Goal: Task Accomplishment & Management: Complete application form

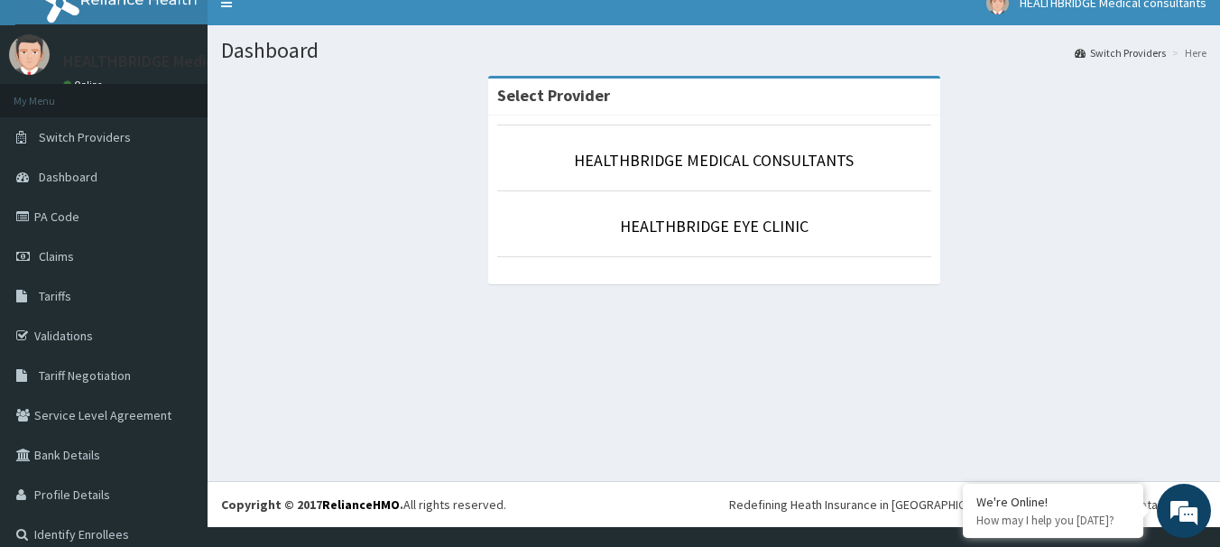
scroll to position [36, 0]
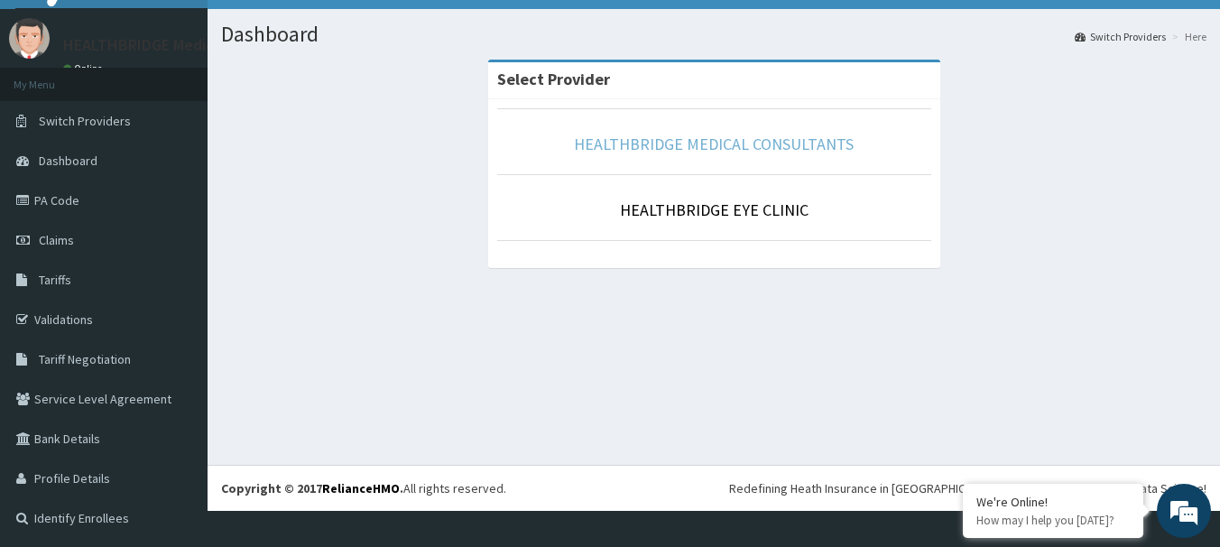
click at [701, 136] on link "HEALTHBRIDGE MEDICAL CONSULTANTS" at bounding box center [714, 144] width 280 height 21
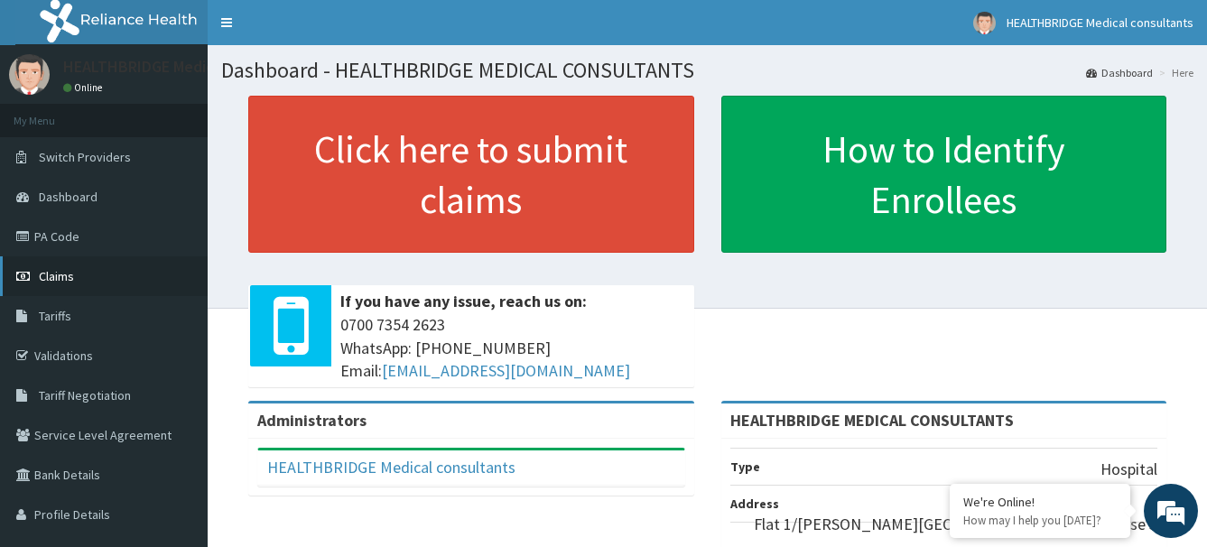
click at [135, 276] on link "Claims" at bounding box center [104, 276] width 208 height 40
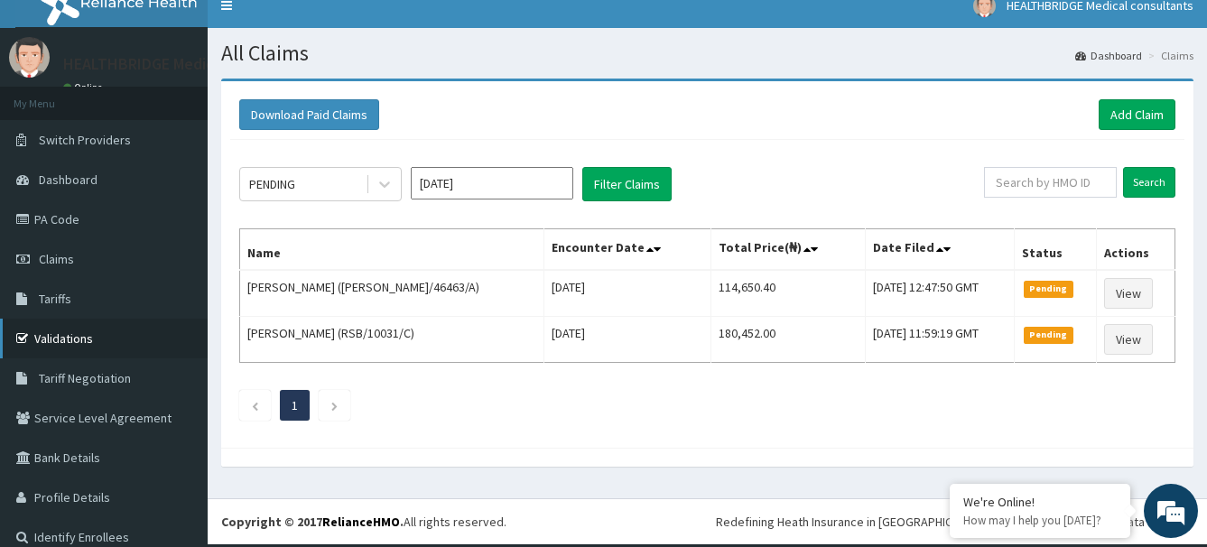
scroll to position [22, 0]
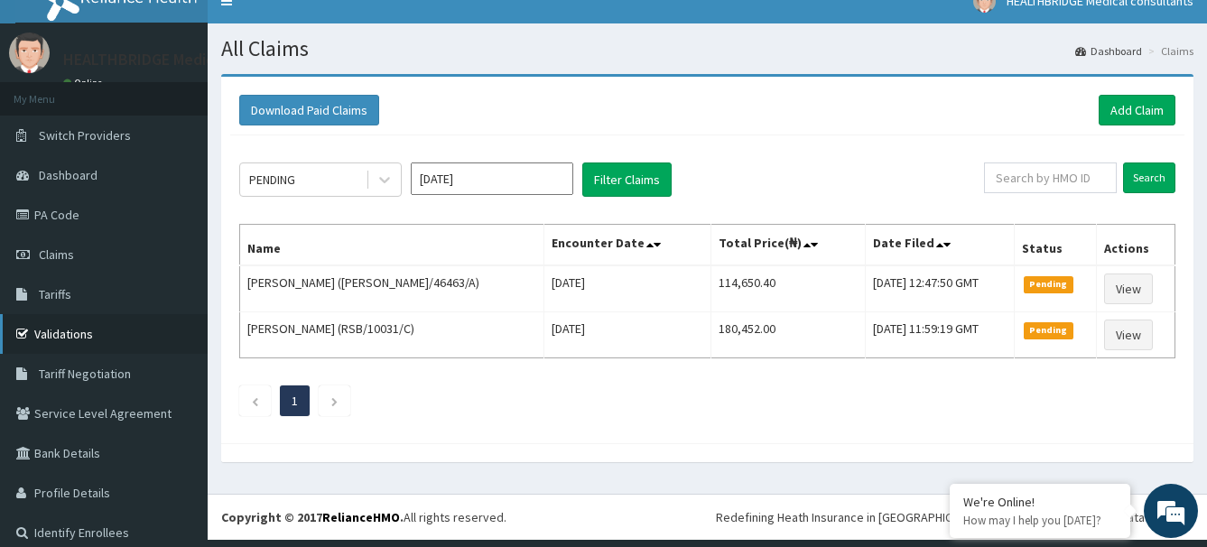
click at [117, 329] on link "Validations" at bounding box center [104, 334] width 208 height 40
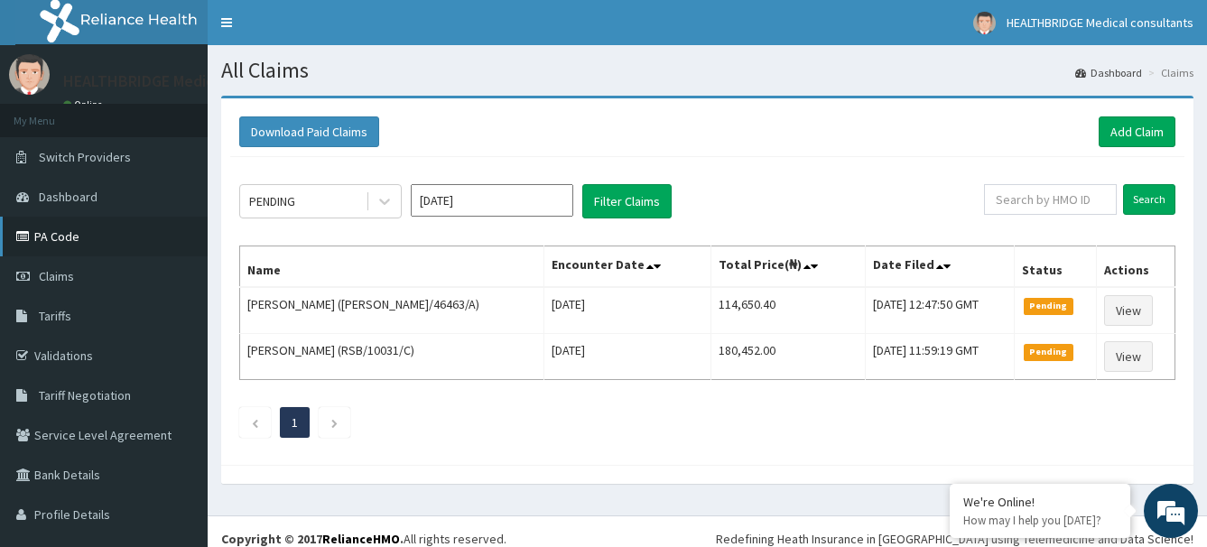
click at [151, 246] on link "PA Code" at bounding box center [104, 237] width 208 height 40
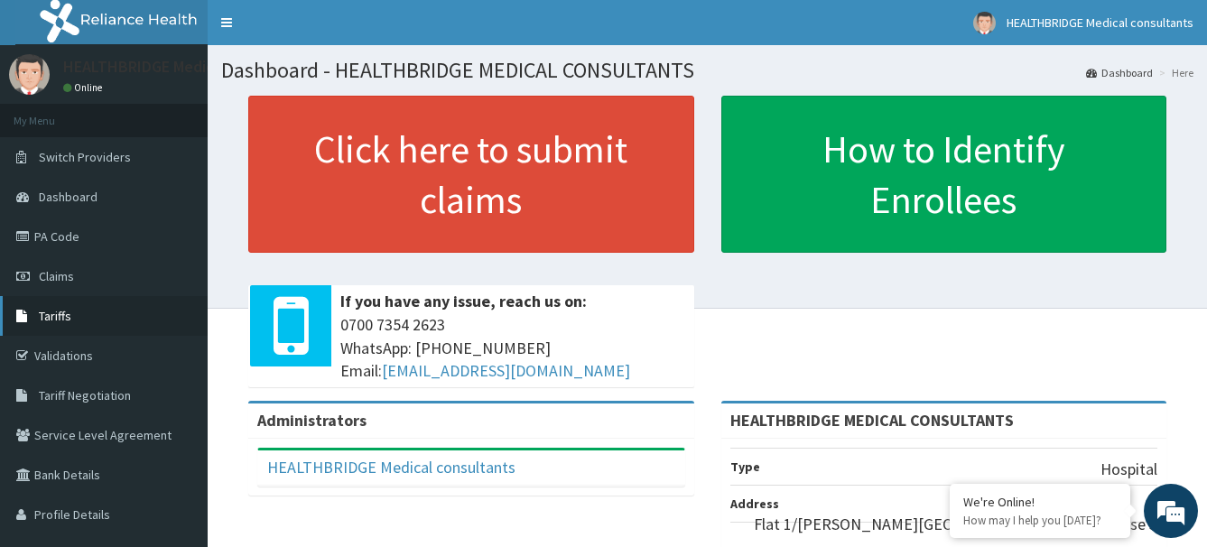
click at [111, 324] on link "Tariffs" at bounding box center [104, 316] width 208 height 40
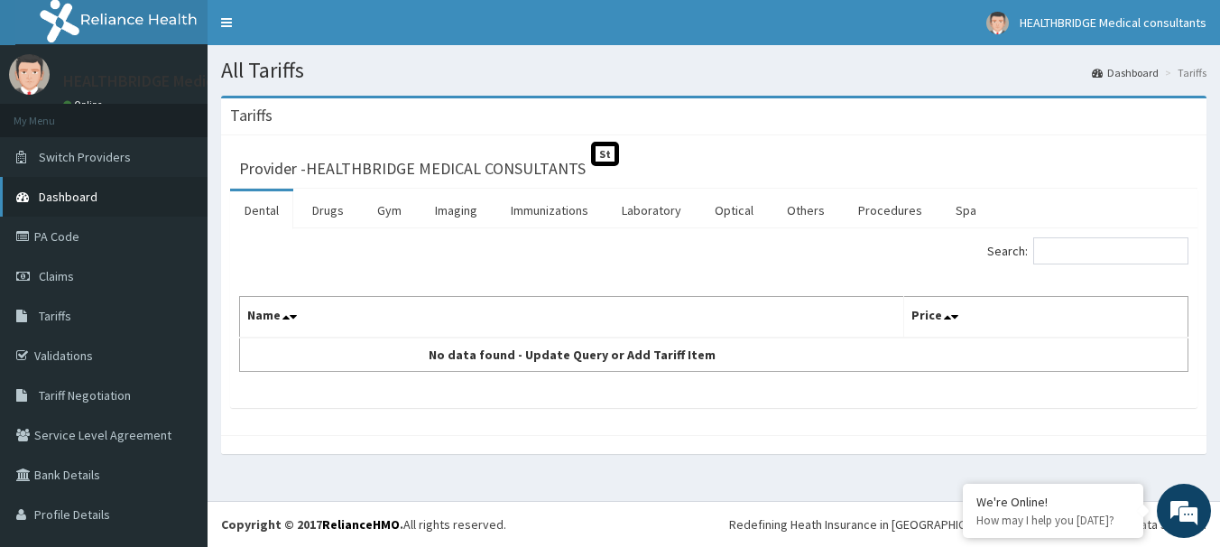
scroll to position [36, 0]
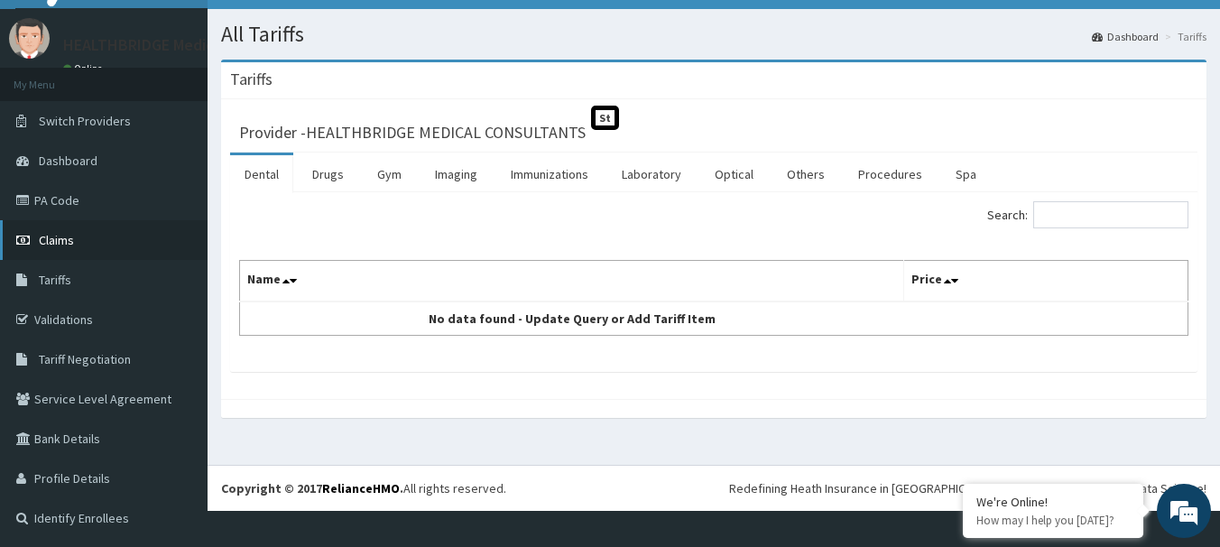
click at [61, 224] on link "Claims" at bounding box center [104, 240] width 208 height 40
click at [61, 227] on link "Claims" at bounding box center [104, 240] width 208 height 40
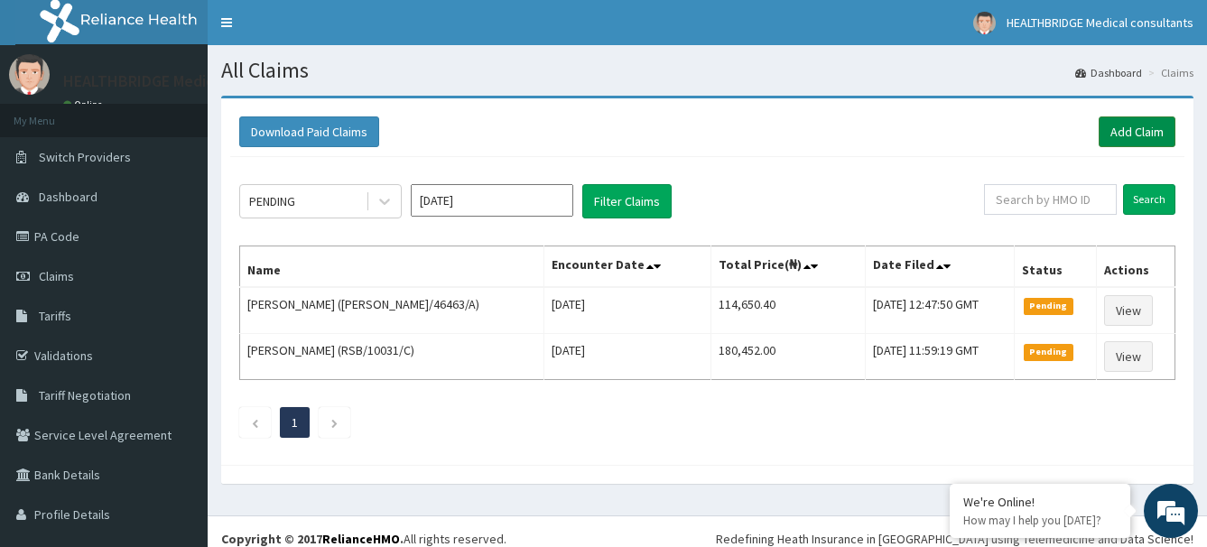
click at [1130, 122] on link "Add Claim" at bounding box center [1137, 131] width 77 height 31
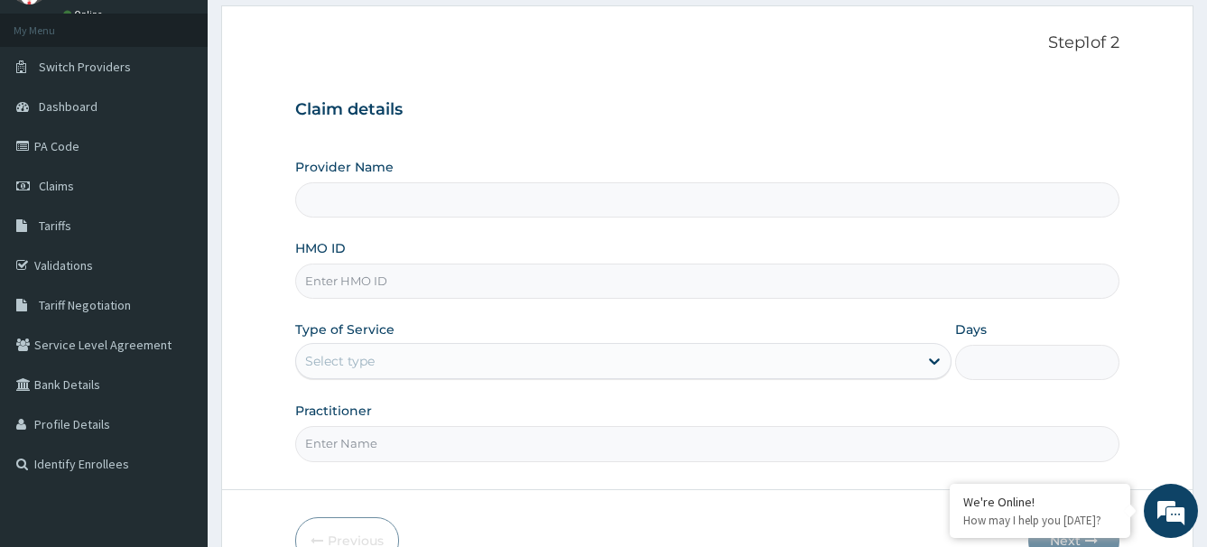
scroll to position [181, 0]
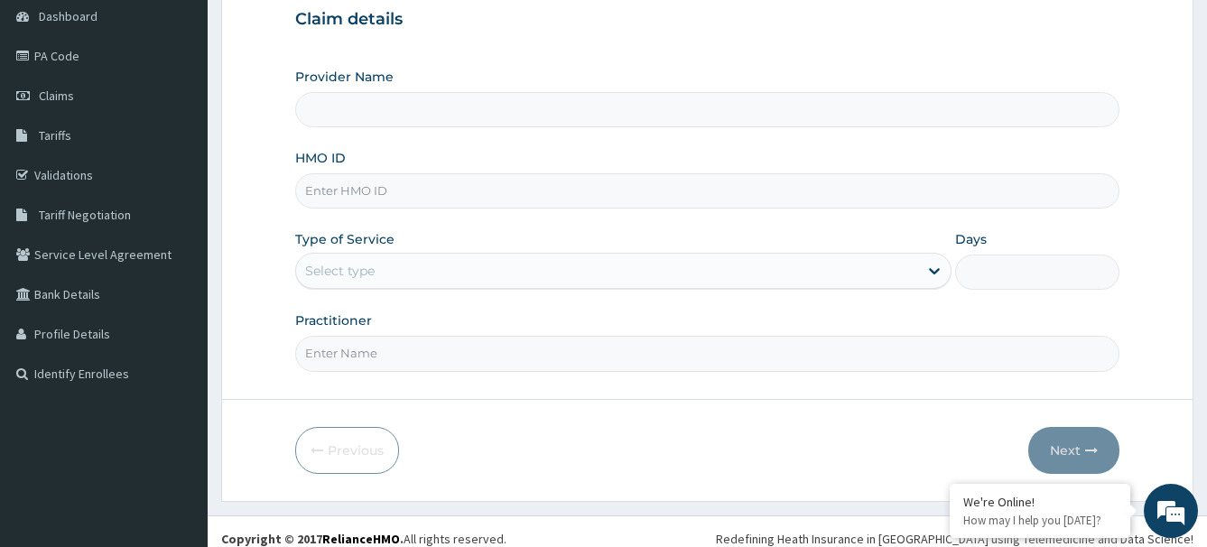
type input "HEALTHBRIDGE MEDICAL CONSULTANTS"
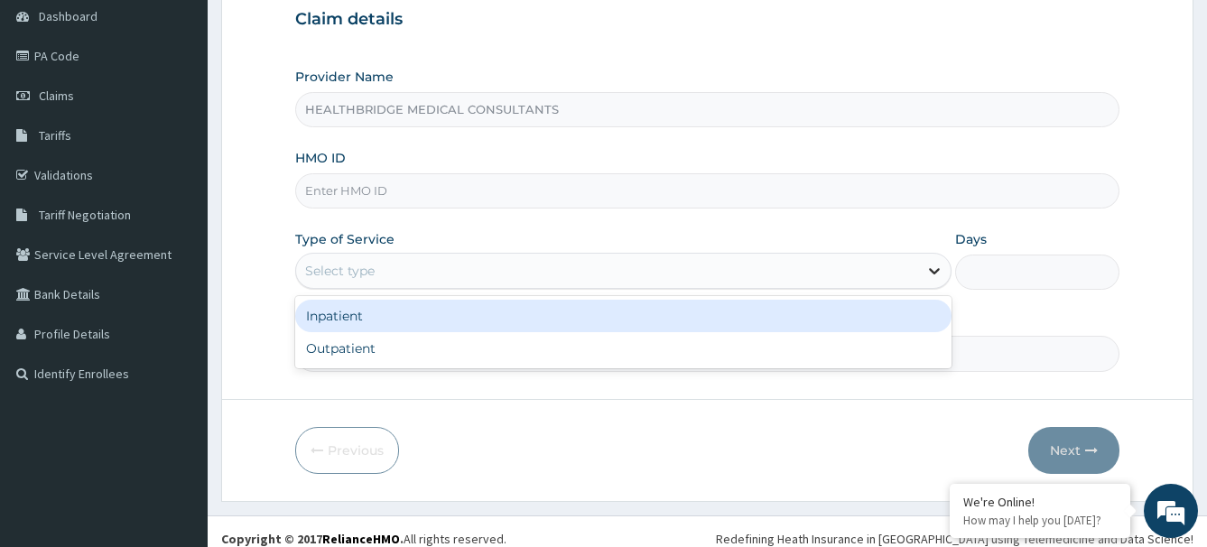
click at [936, 271] on icon at bounding box center [934, 271] width 18 height 18
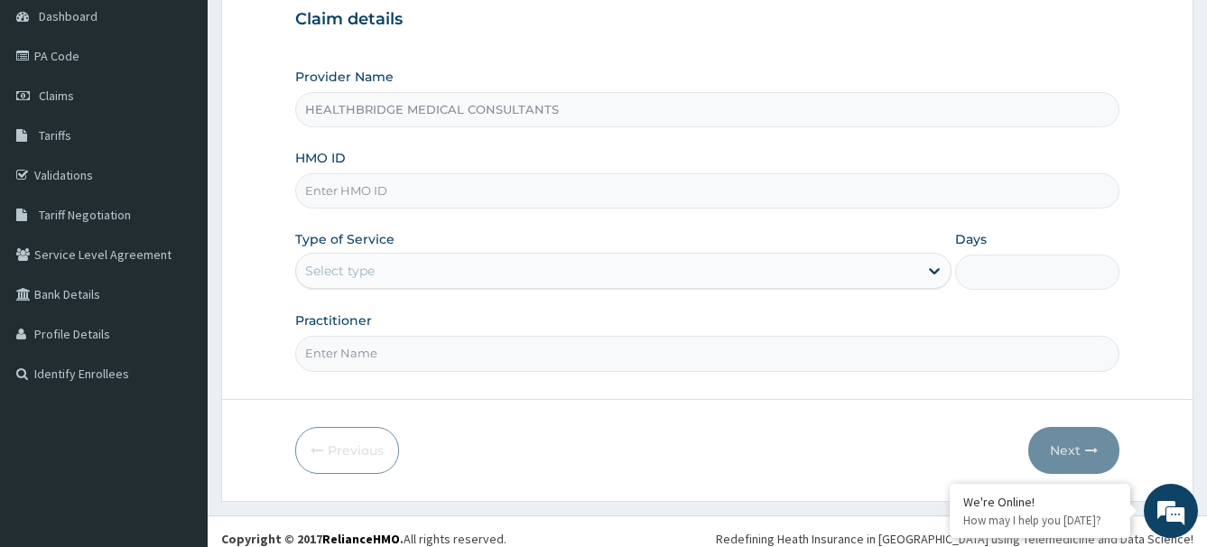
click at [465, 196] on input "HMO ID" at bounding box center [707, 190] width 825 height 35
drag, startPoint x: 728, startPoint y: 298, endPoint x: 747, endPoint y: 307, distance: 21.0
click at [732, 302] on div "Provider Name HEALTHBRIDGE MEDICAL CONSULTANTS HMO ID Type of Service Select ty…" at bounding box center [707, 219] width 825 height 303
click at [870, 340] on input "Practitioner" at bounding box center [707, 353] width 825 height 35
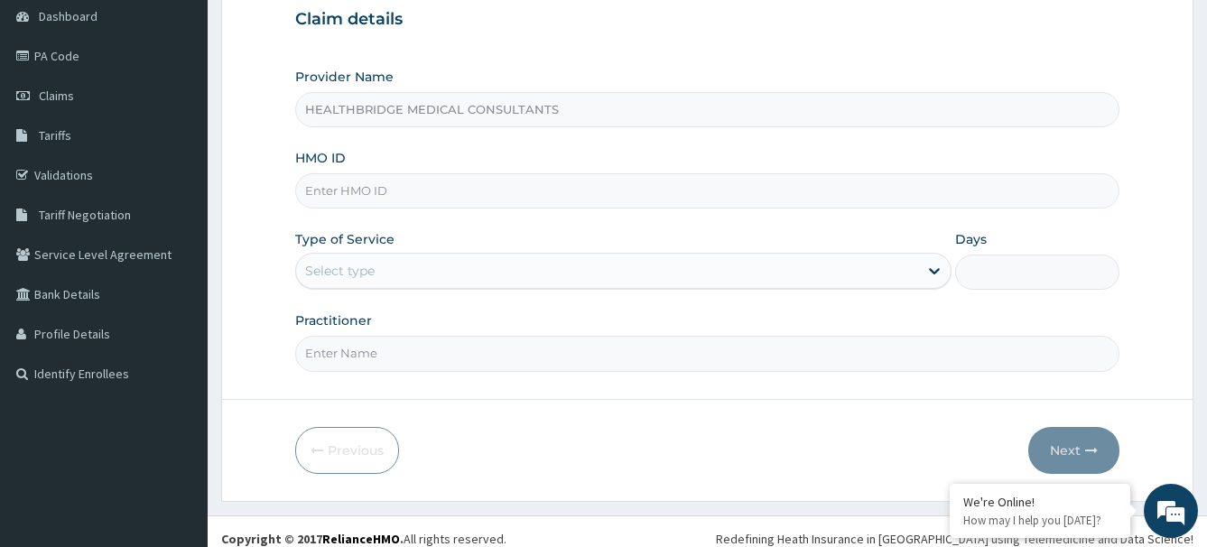
click at [870, 340] on input "Practitioner" at bounding box center [707, 353] width 825 height 35
drag, startPoint x: 706, startPoint y: 416, endPoint x: 717, endPoint y: 418, distance: 11.0
click at [711, 418] on form "Step 1 of 2 Claim details Provider Name HEALTHBRIDGE MEDICAL CONSULTANTS HMO ID…" at bounding box center [707, 208] width 972 height 586
